Goal: Transaction & Acquisition: Register for event/course

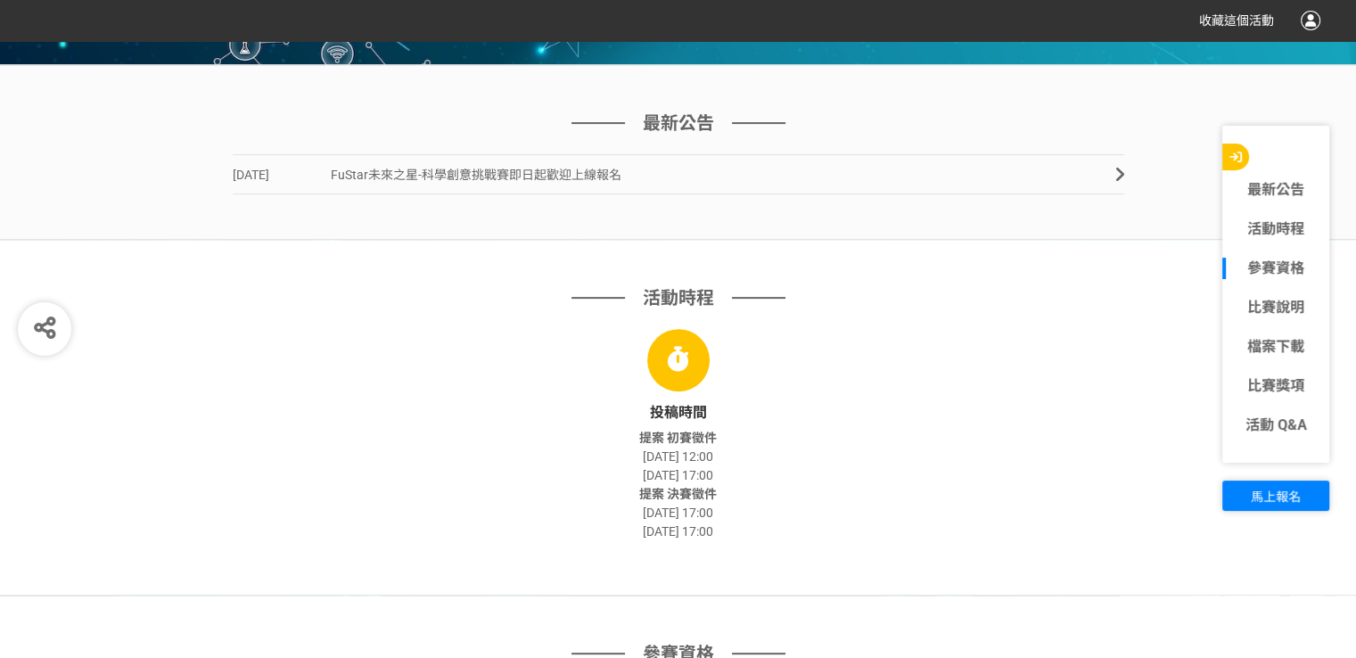
scroll to position [713, 0]
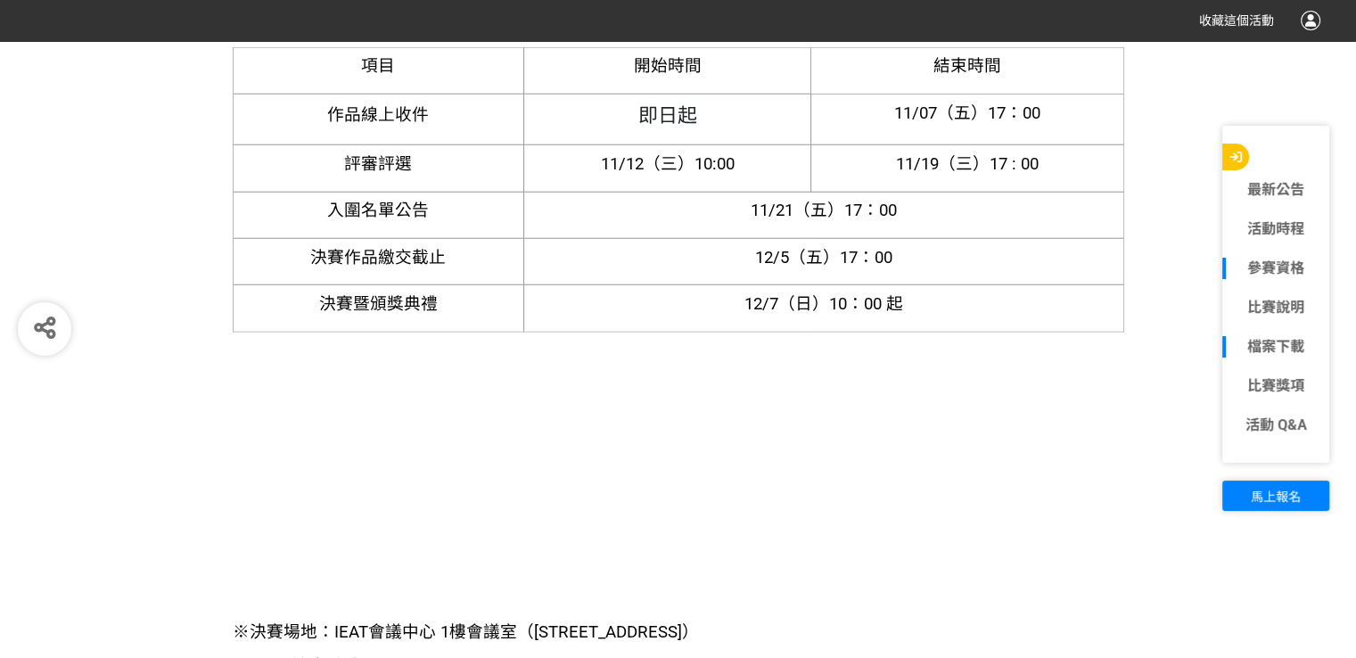
click at [1269, 354] on link "檔案下載" at bounding box center [1275, 346] width 107 height 21
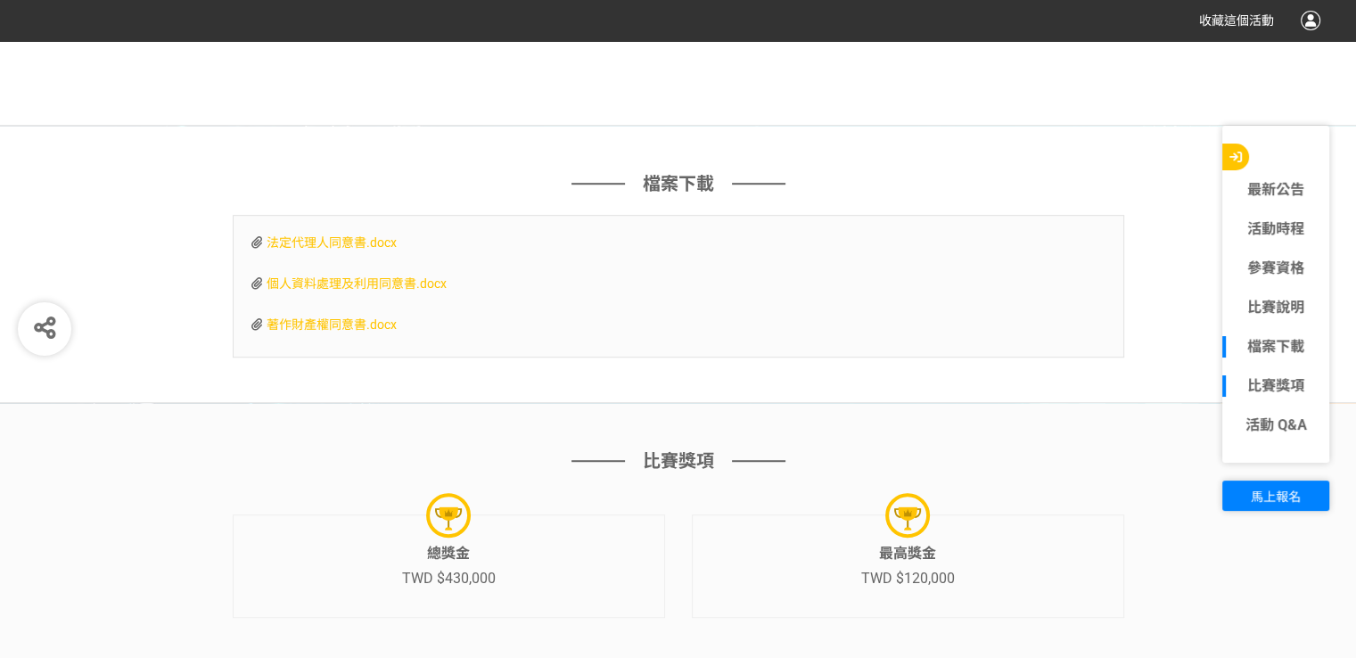
scroll to position [7837, 0]
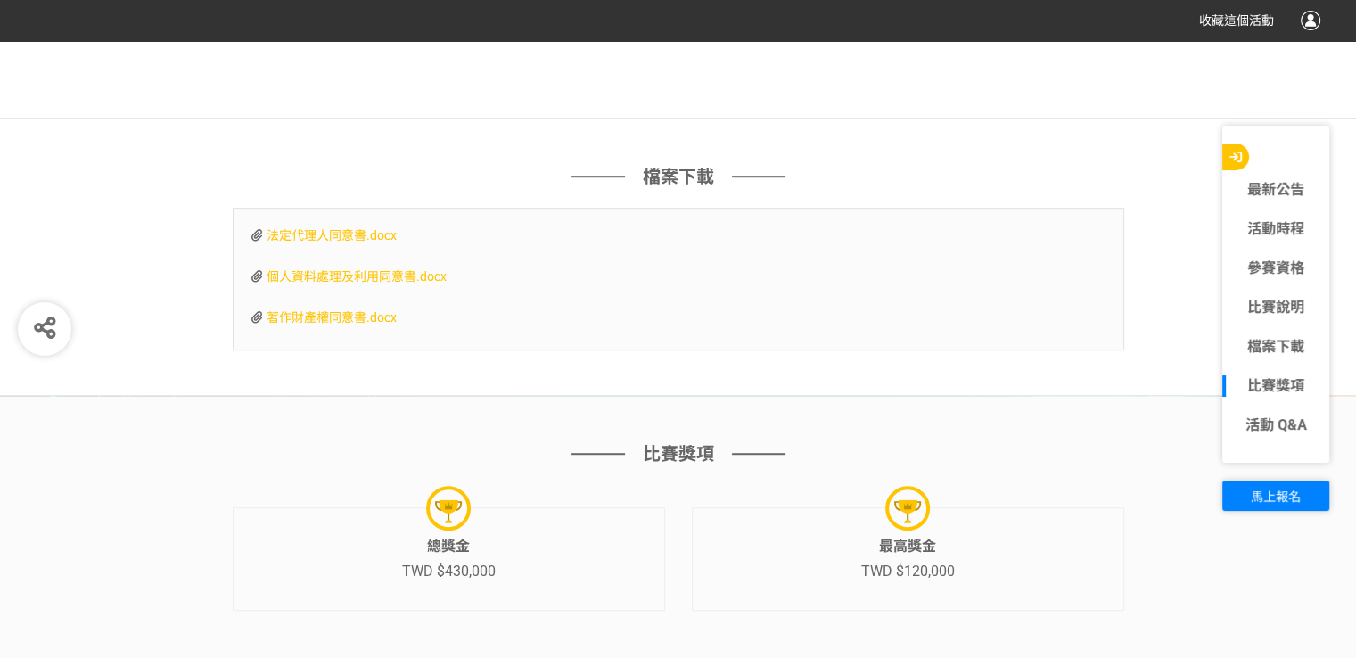
click at [366, 228] on span "法定代理人同意書.docx" at bounding box center [332, 235] width 130 height 14
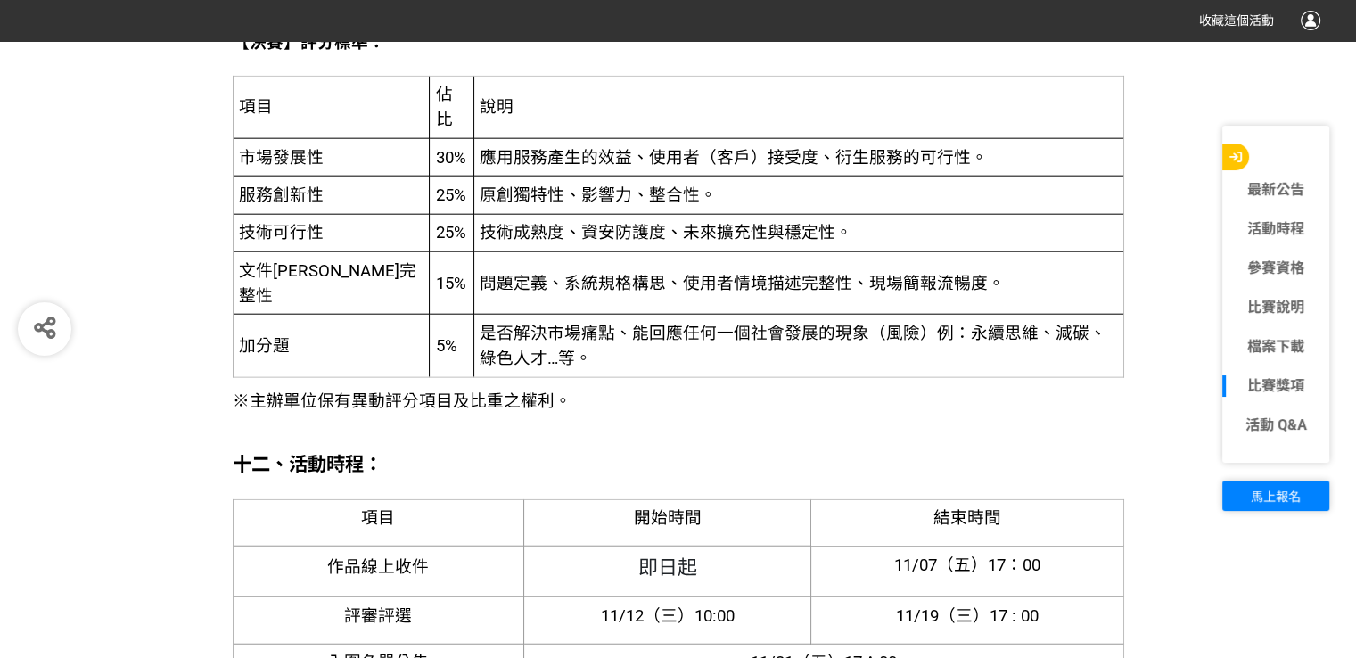
scroll to position [4361, 0]
click at [1259, 268] on link "參賽資格" at bounding box center [1275, 268] width 107 height 21
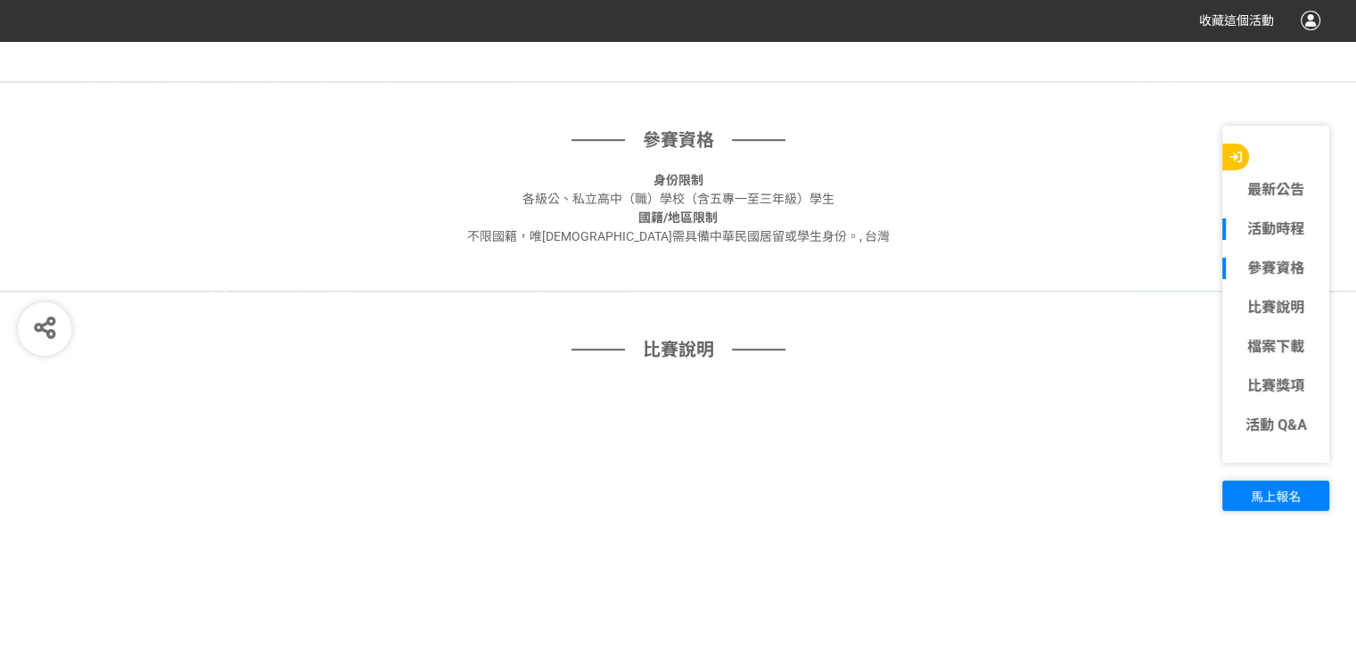
scroll to position [1045, 0]
click at [1276, 300] on link "比賽說明" at bounding box center [1275, 307] width 107 height 21
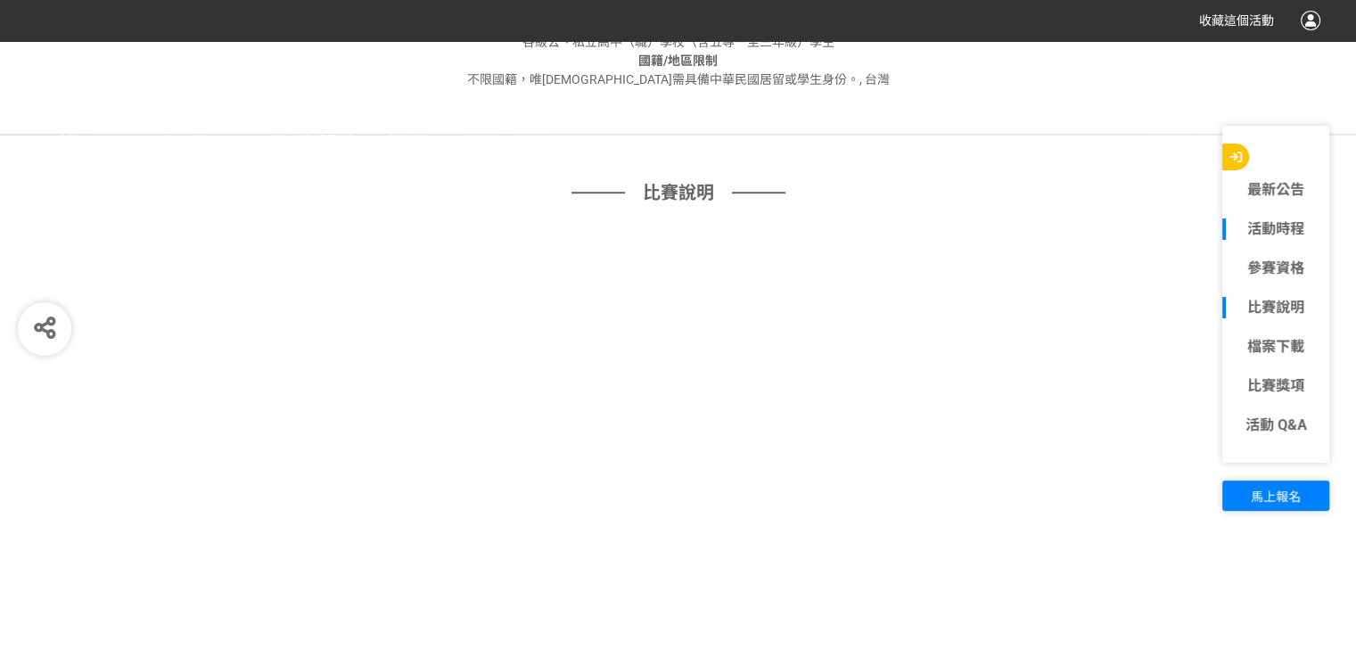
scroll to position [1253, 0]
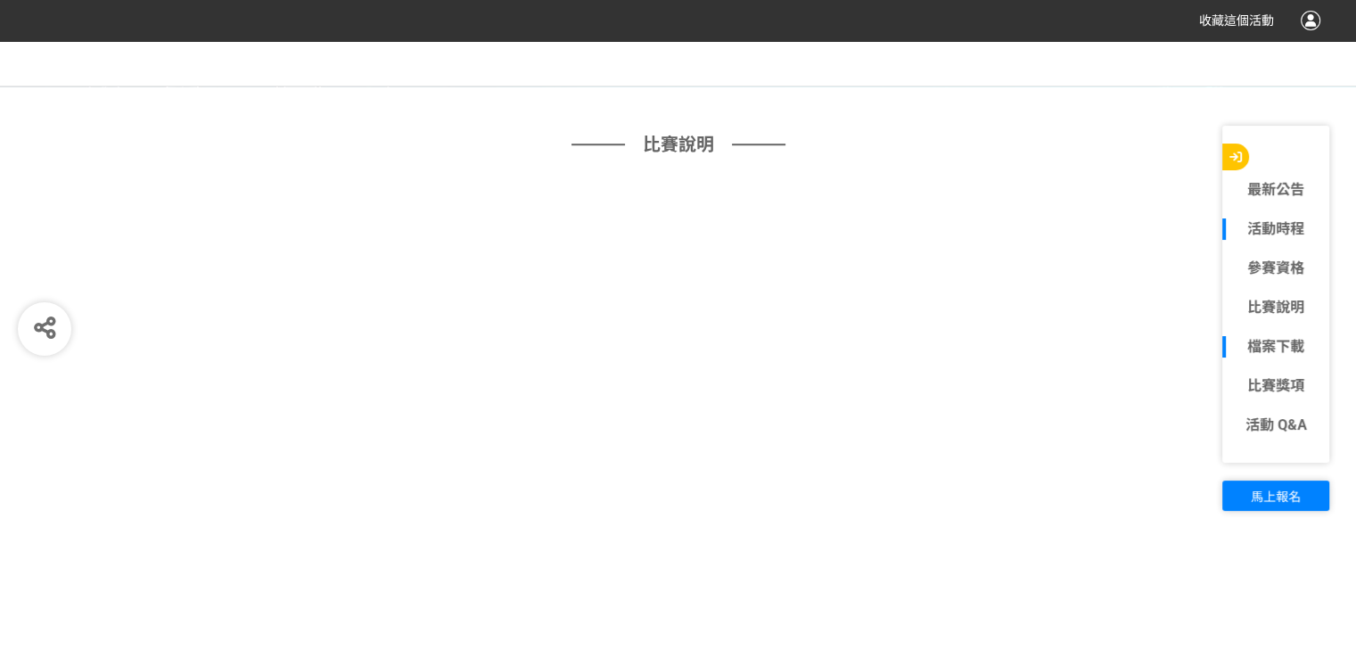
click at [1284, 351] on link "檔案下載" at bounding box center [1275, 346] width 107 height 21
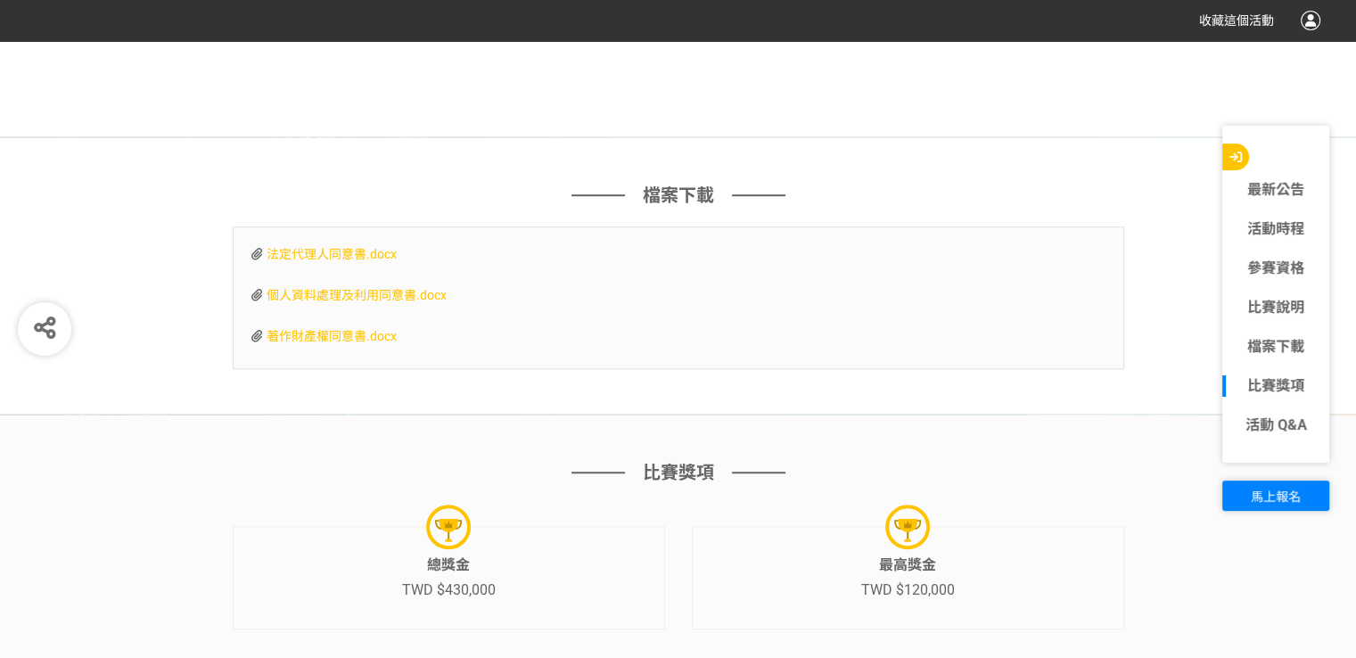
click at [1276, 377] on link "比賽獎項" at bounding box center [1275, 385] width 107 height 21
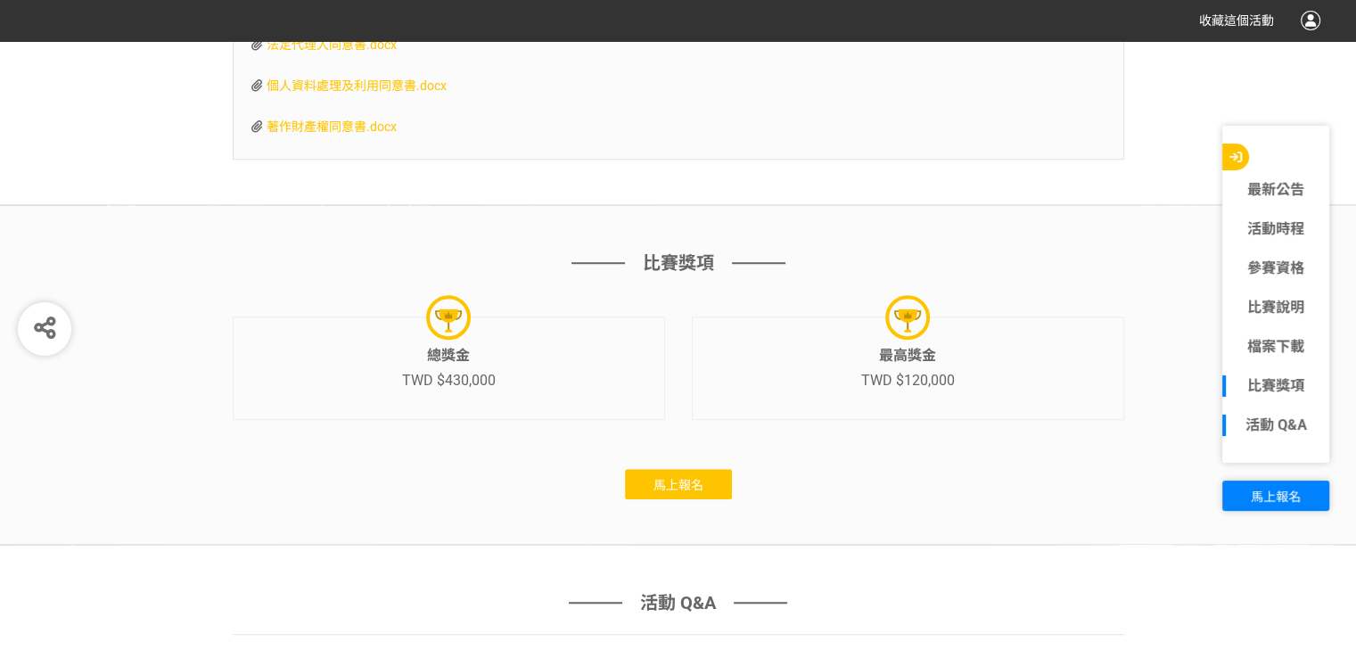
scroll to position [8114, 0]
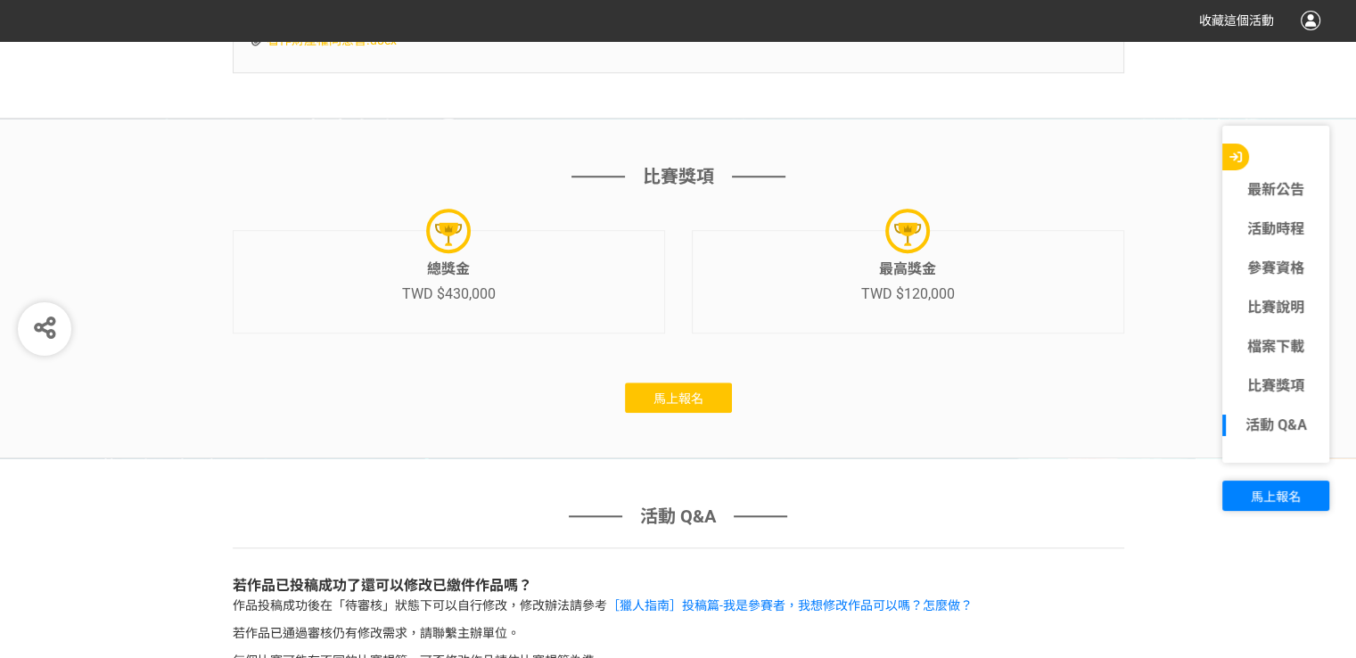
click at [688, 391] on span "馬上報名" at bounding box center [678, 398] width 50 height 14
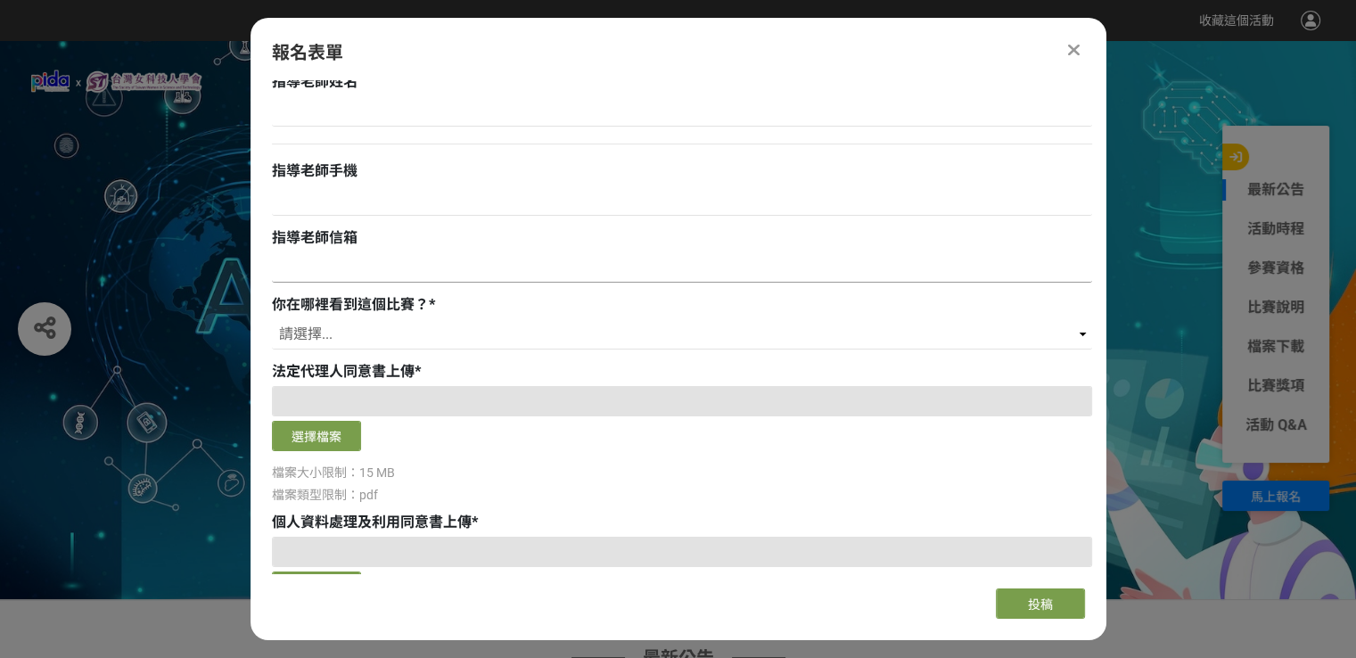
scroll to position [1011, 0]
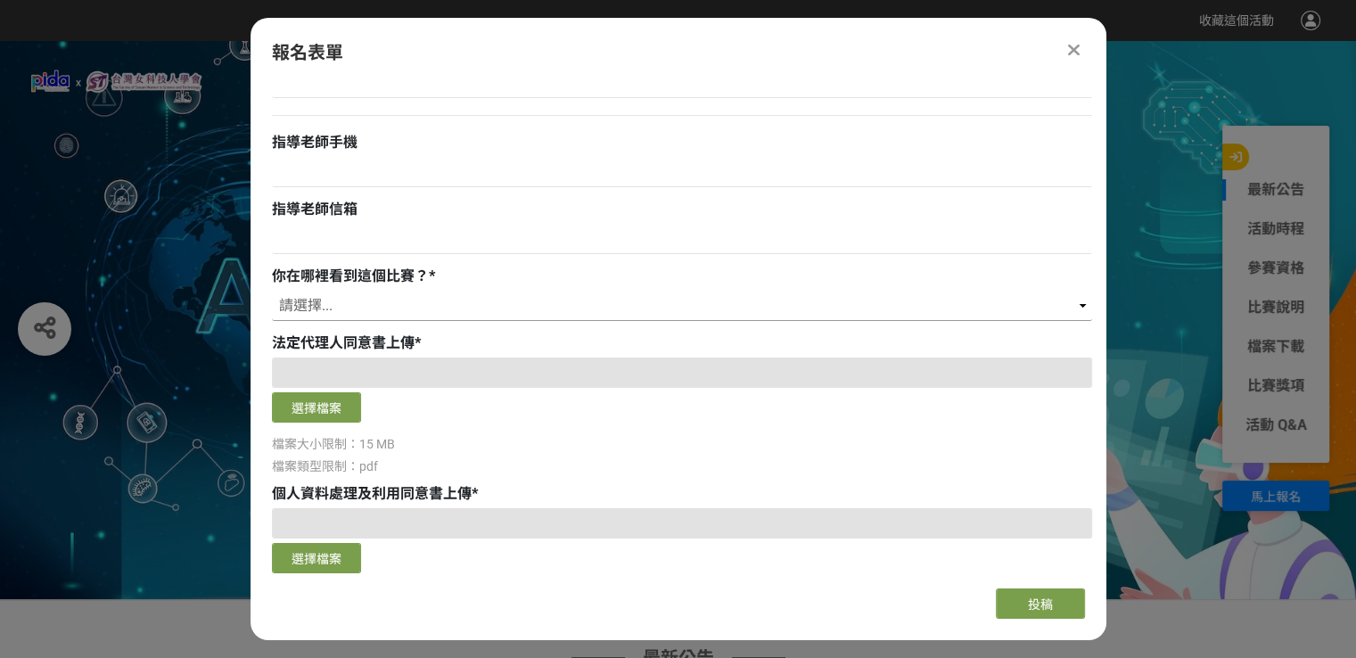
click at [378, 315] on select "請選擇... 獎金獵人網站 Facebook / Instagram 校園講座 / 老師系上推薦 電子郵件 海報 其他" at bounding box center [682, 306] width 820 height 30
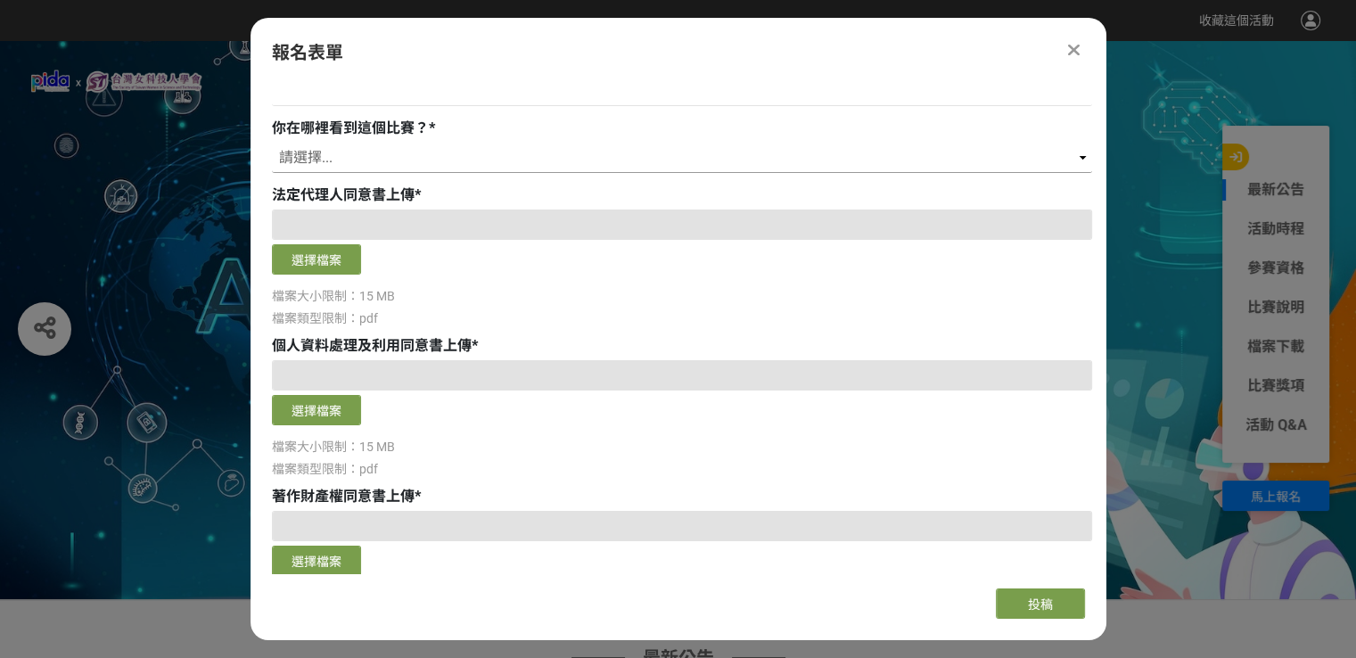
scroll to position [1248, 0]
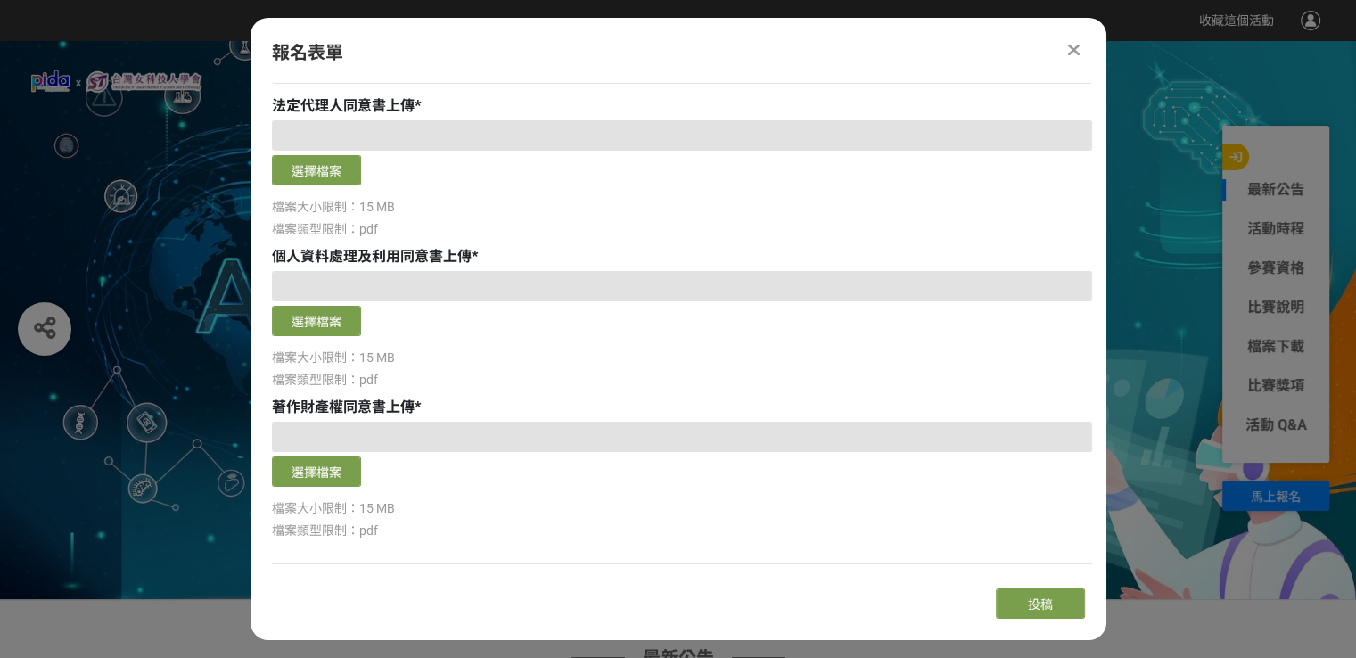
click at [474, 135] on div at bounding box center [682, 135] width 820 height 30
click at [1069, 53] on icon at bounding box center [1074, 50] width 12 height 18
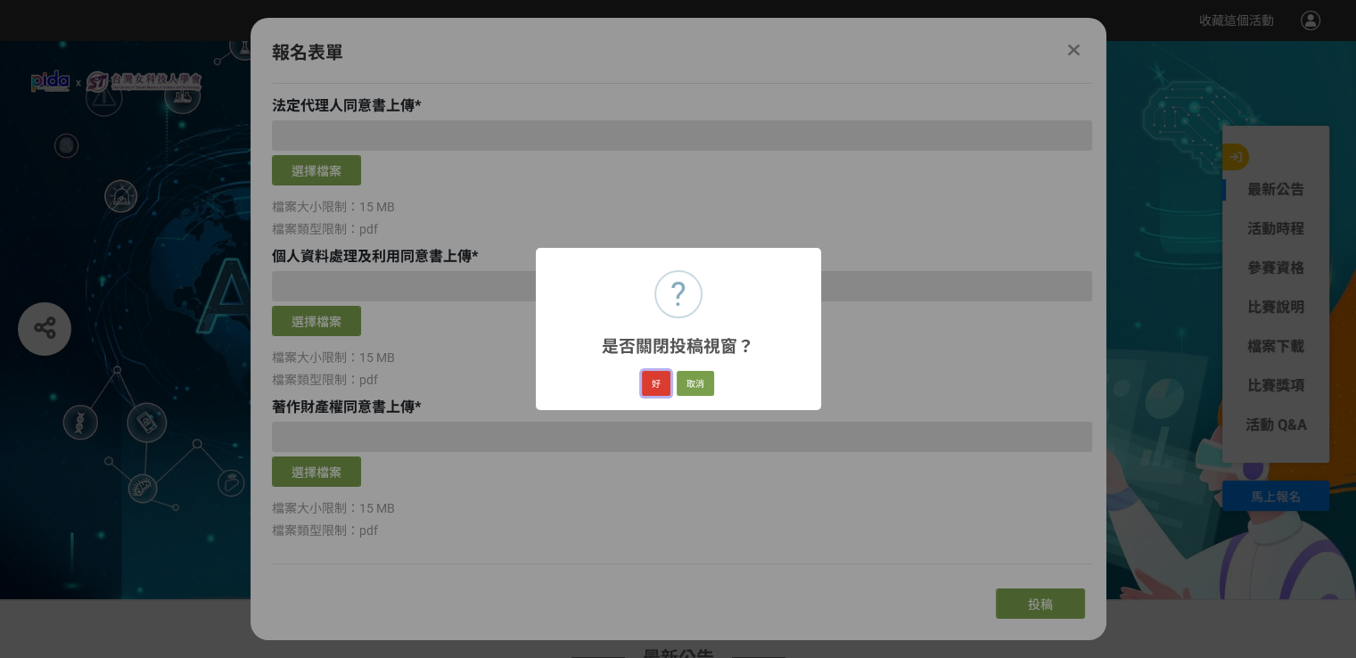
click at [663, 382] on button "好" at bounding box center [656, 383] width 29 height 25
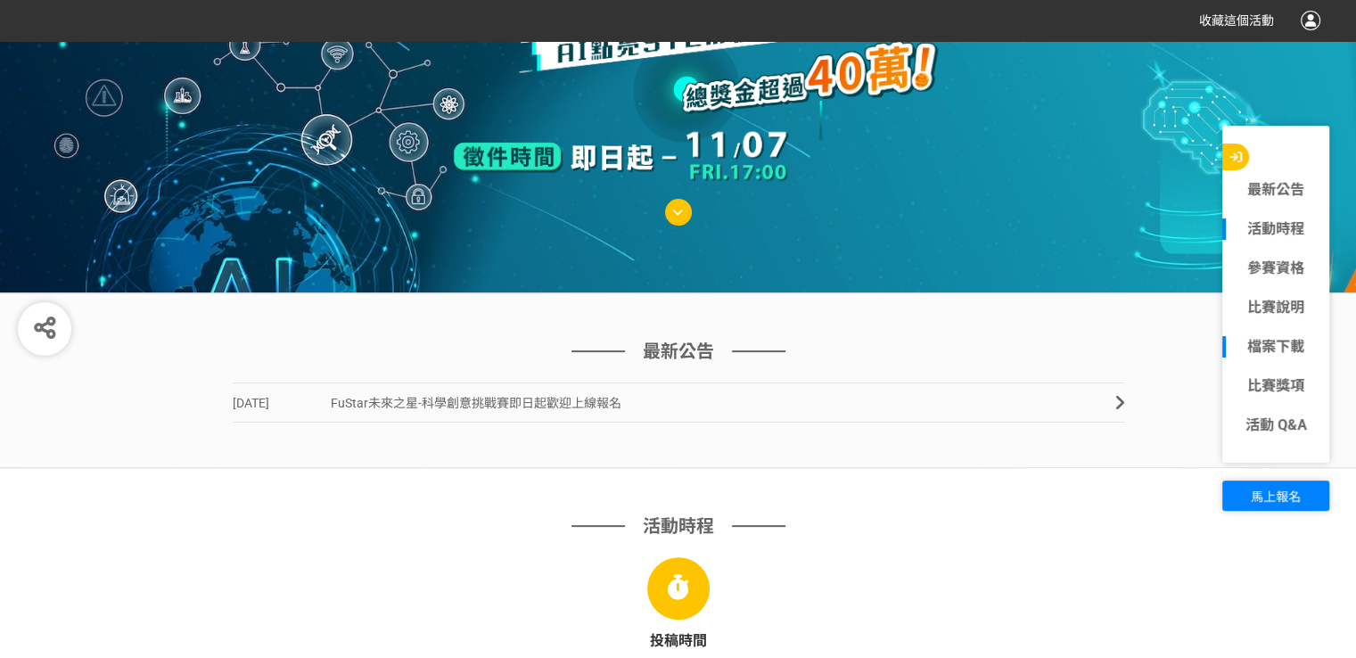
click at [1263, 349] on link "檔案下載" at bounding box center [1275, 346] width 107 height 21
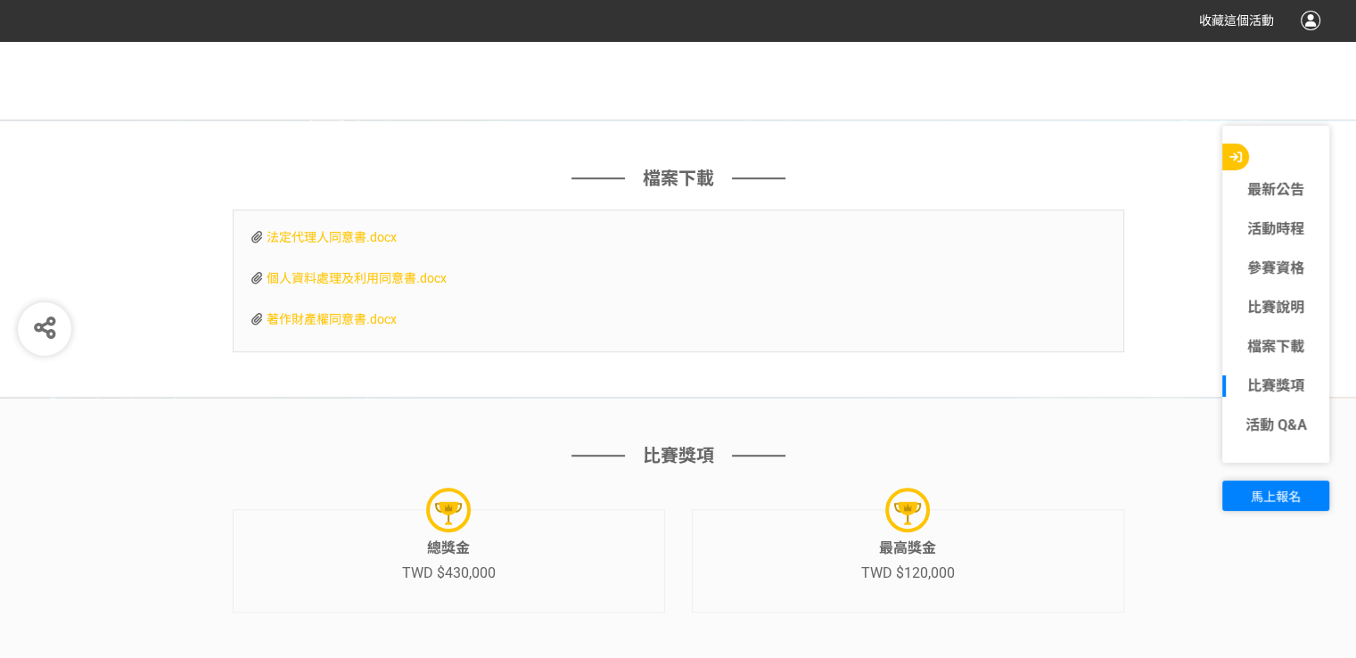
scroll to position [7837, 0]
click at [391, 269] on span "個人資料處理及利用同意書.docx" at bounding box center [357, 276] width 180 height 14
click at [331, 310] on span "著作財產權同意書.docx" at bounding box center [332, 317] width 130 height 14
